Goal: Check status: Check status

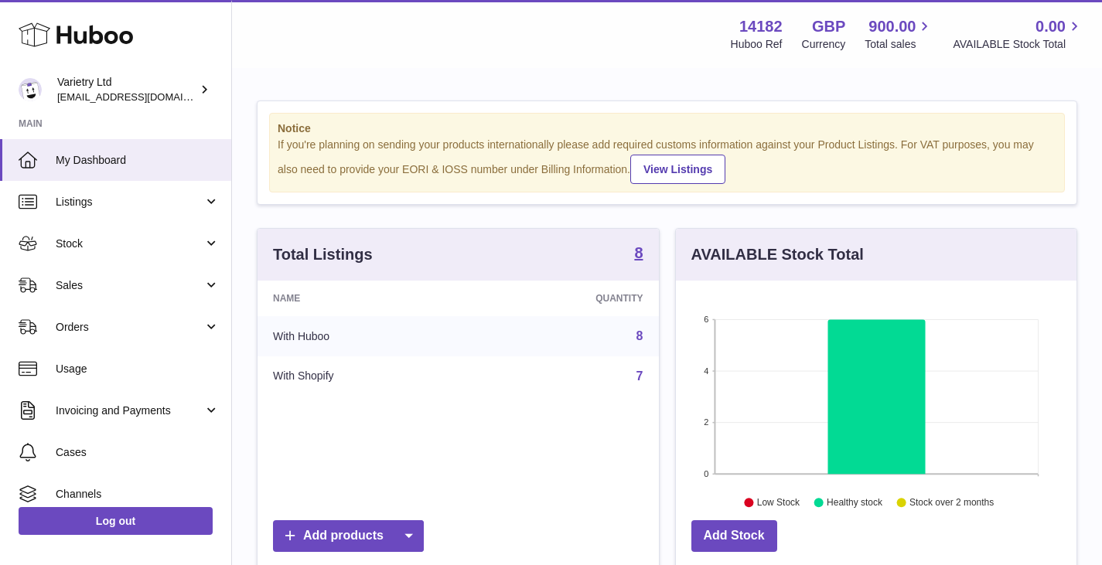
scroll to position [241, 401]
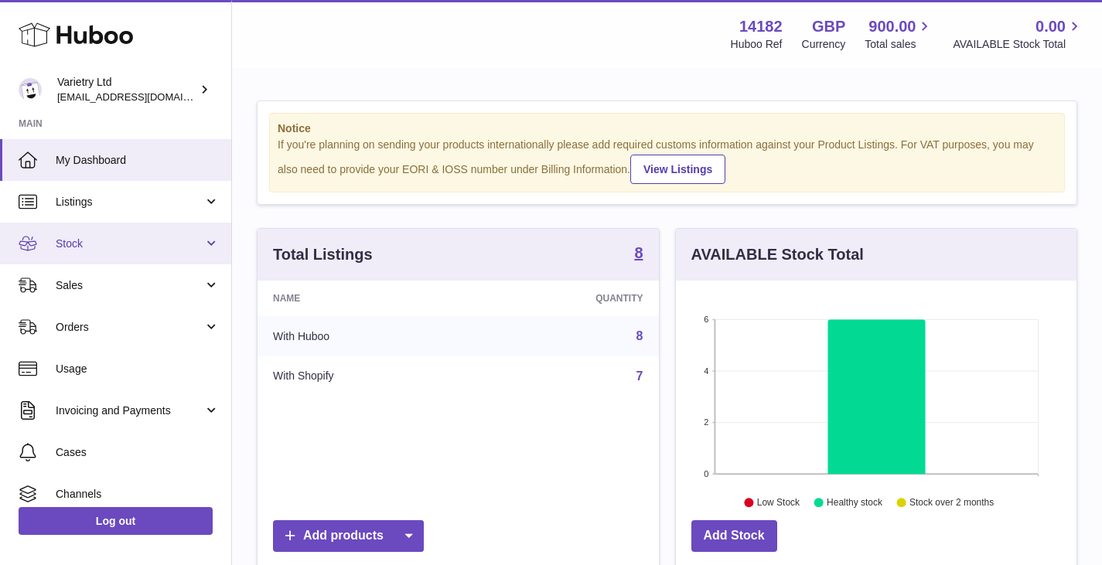
click at [84, 241] on span "Stock" at bounding box center [130, 244] width 148 height 15
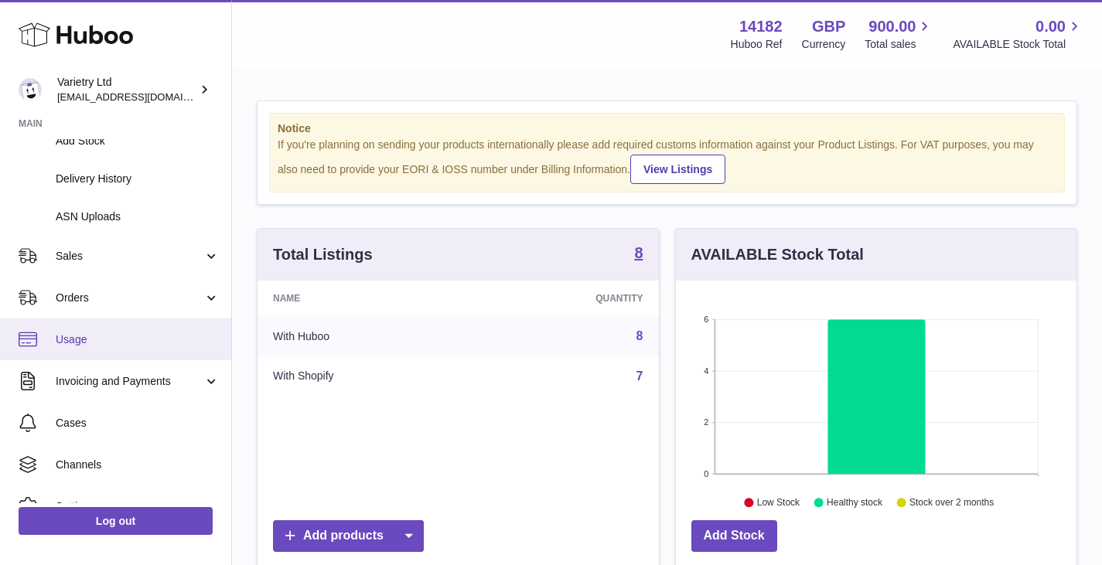
scroll to position [284, 0]
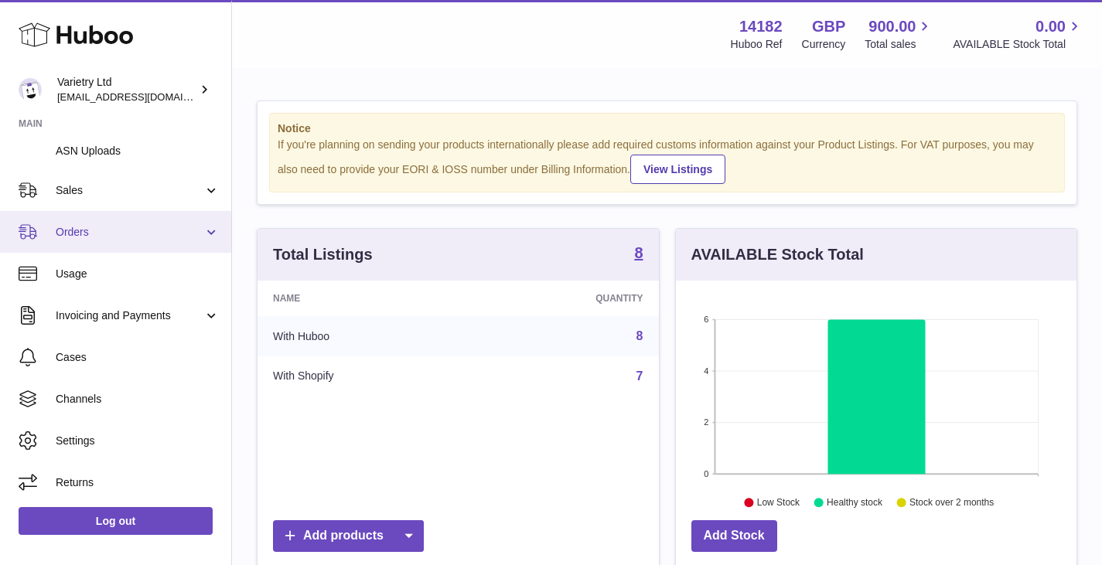
click at [80, 241] on link "Orders" at bounding box center [115, 232] width 231 height 42
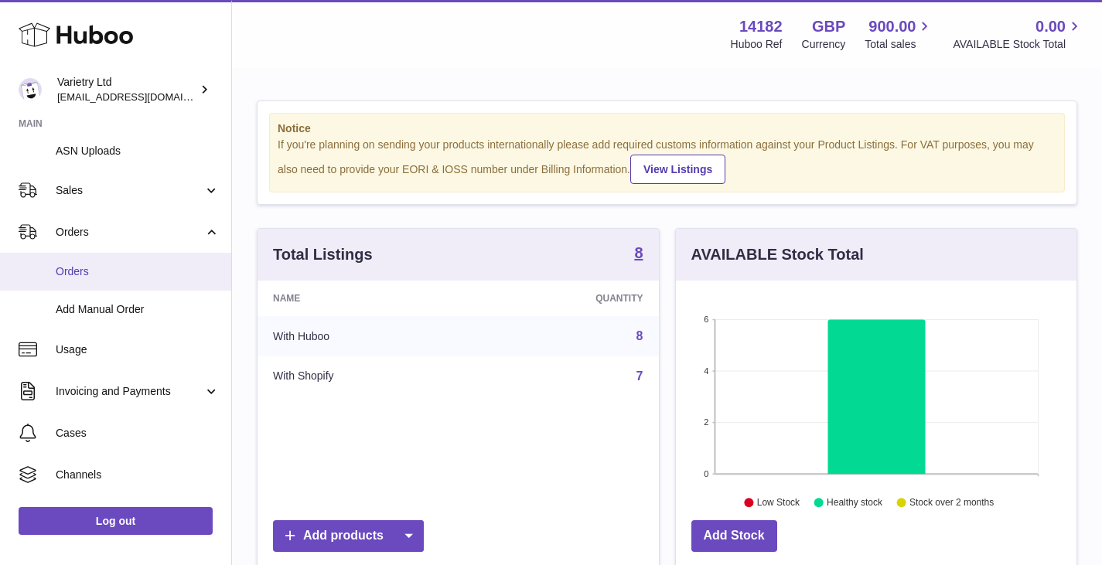
click at [71, 266] on span "Orders" at bounding box center [138, 271] width 164 height 15
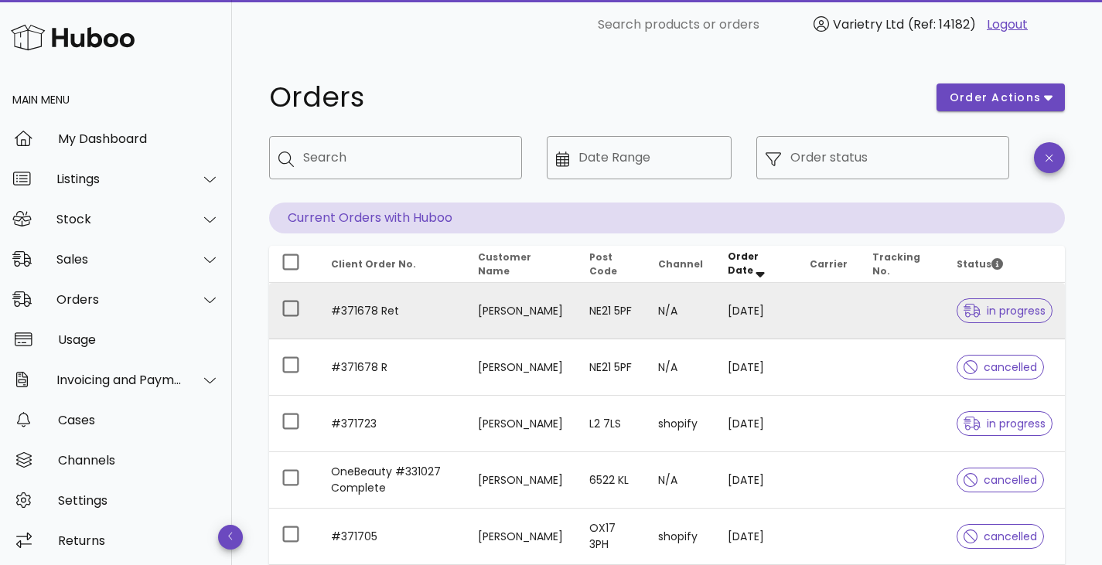
click at [407, 312] on td "#371678 Ret" at bounding box center [392, 311] width 147 height 56
